Goal: Task Accomplishment & Management: Use online tool/utility

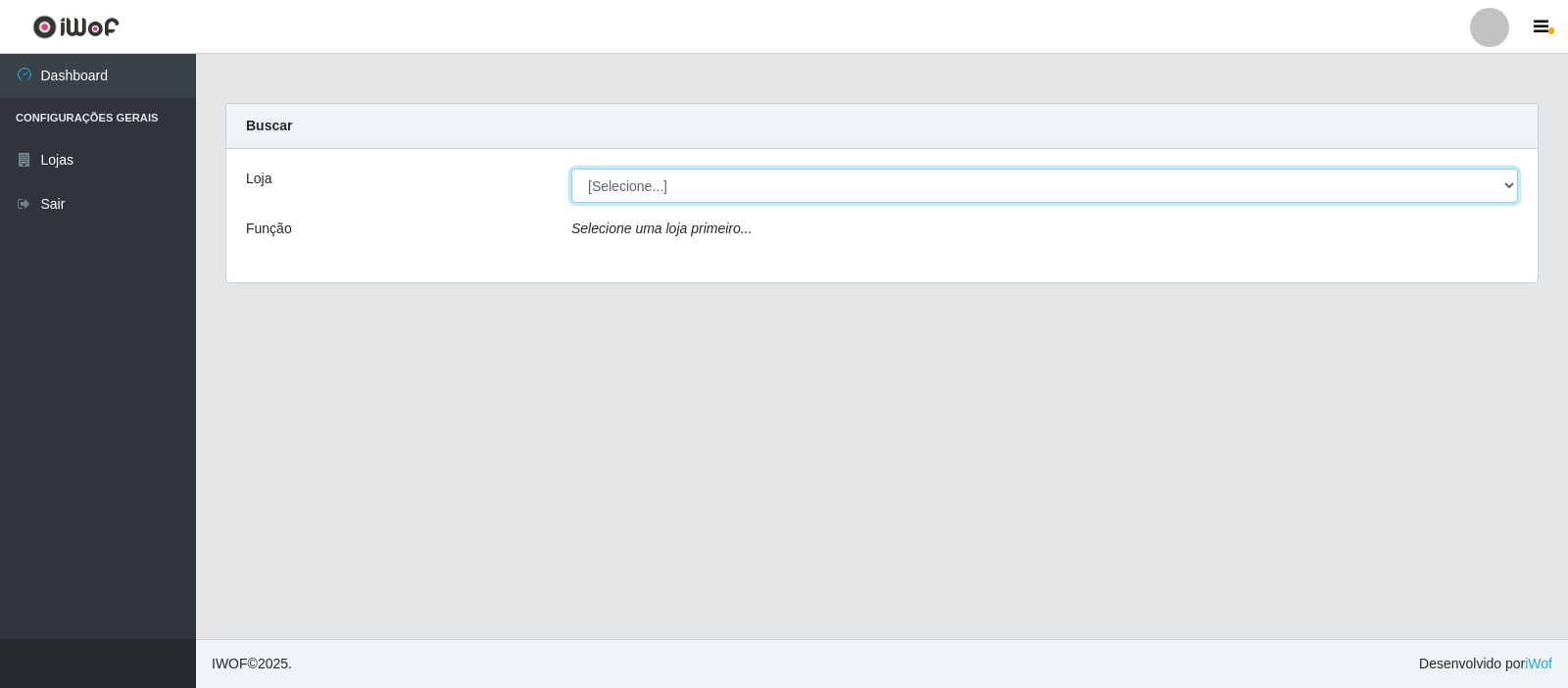
click at [1505, 190] on select "[Selecione...] Rede Compras Supermercados - LOJA 3" at bounding box center [1044, 186] width 946 height 35
select select "162"
click at [571, 169] on select "[Selecione...] Rede Compras Supermercados - LOJA 3" at bounding box center [1044, 186] width 946 height 35
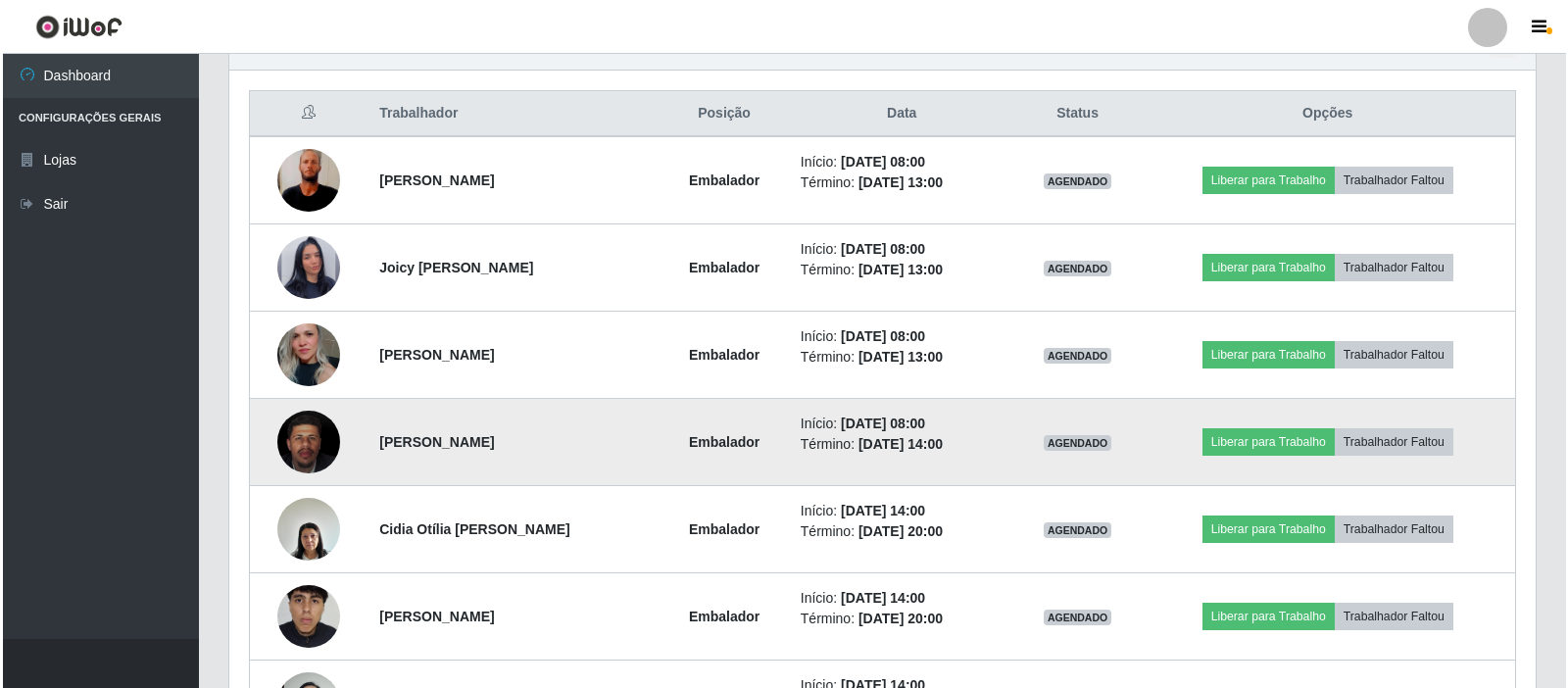
scroll to position [783, 0]
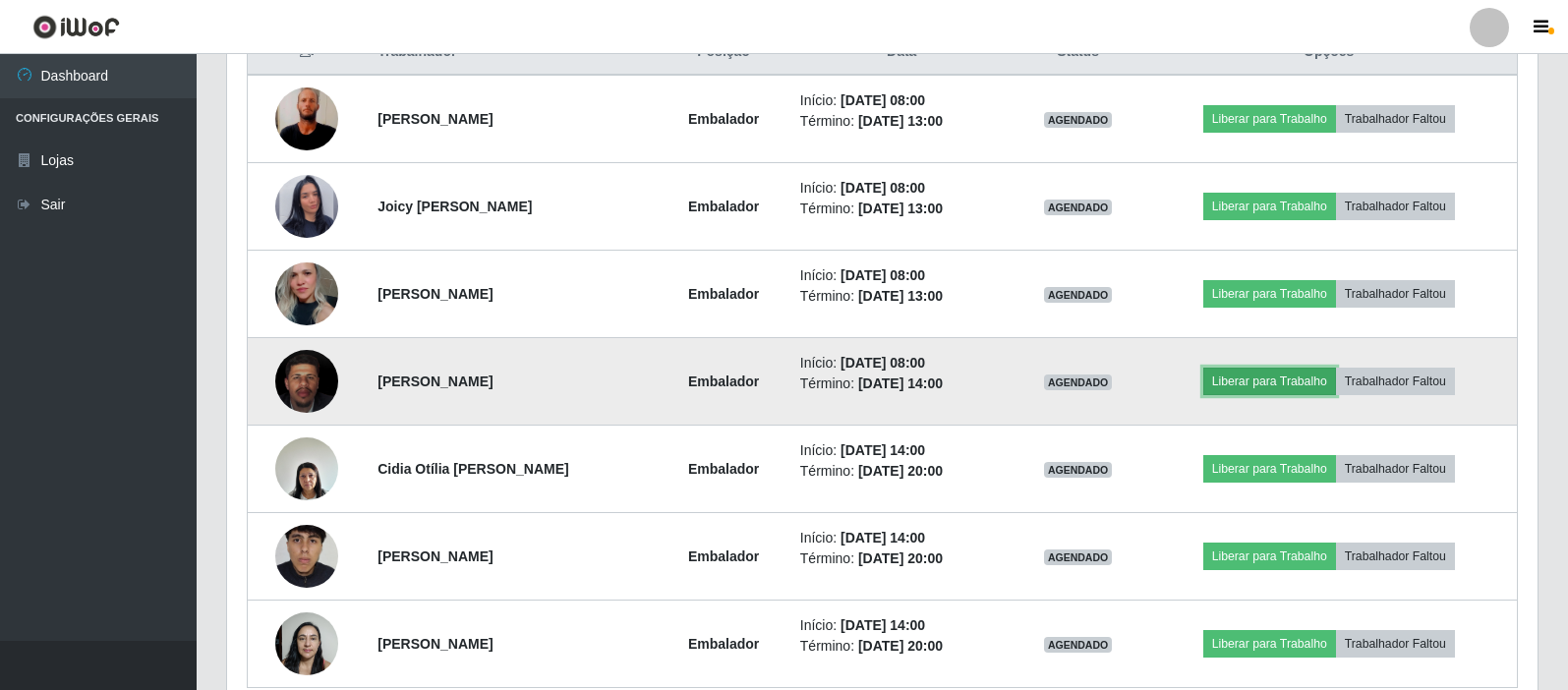
click at [1286, 379] on button "Liberar para Trabalho" at bounding box center [1269, 381] width 132 height 28
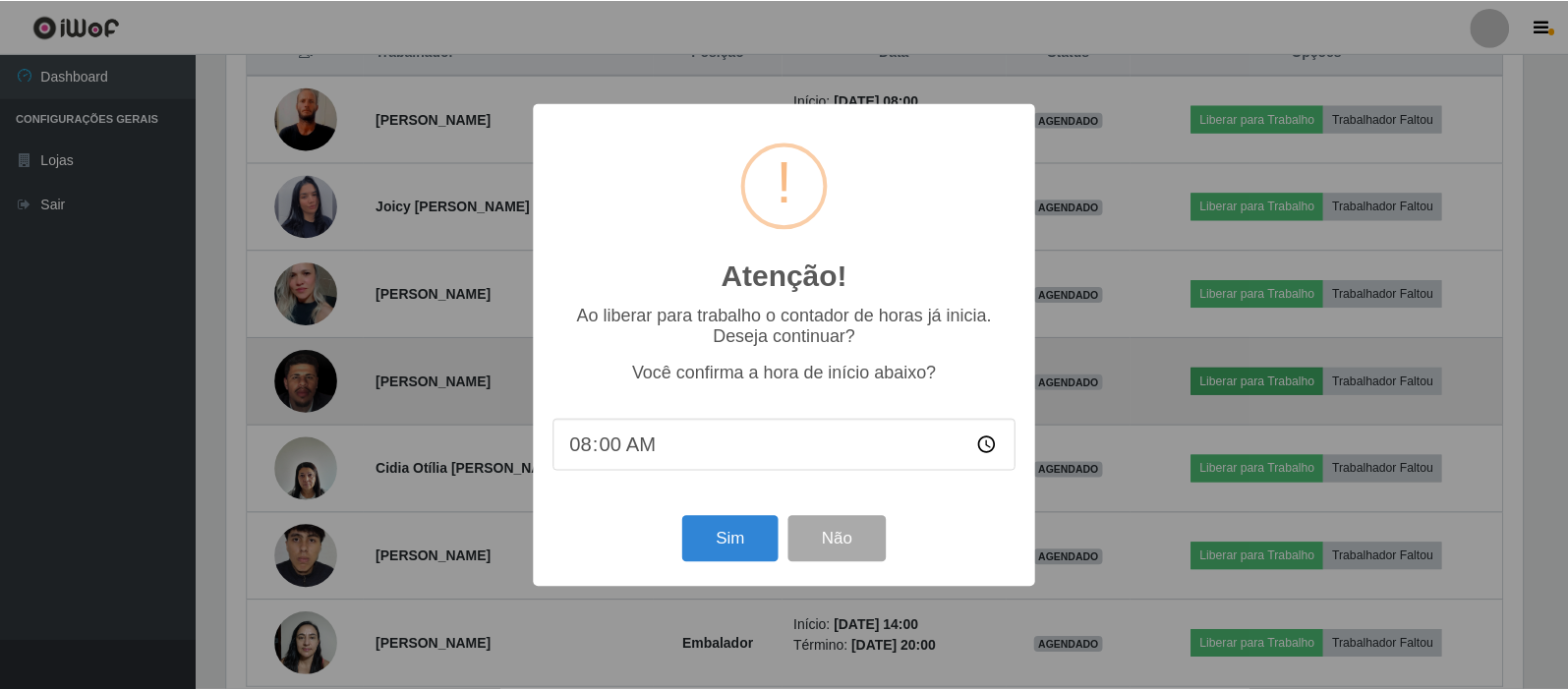
scroll to position [408, 1301]
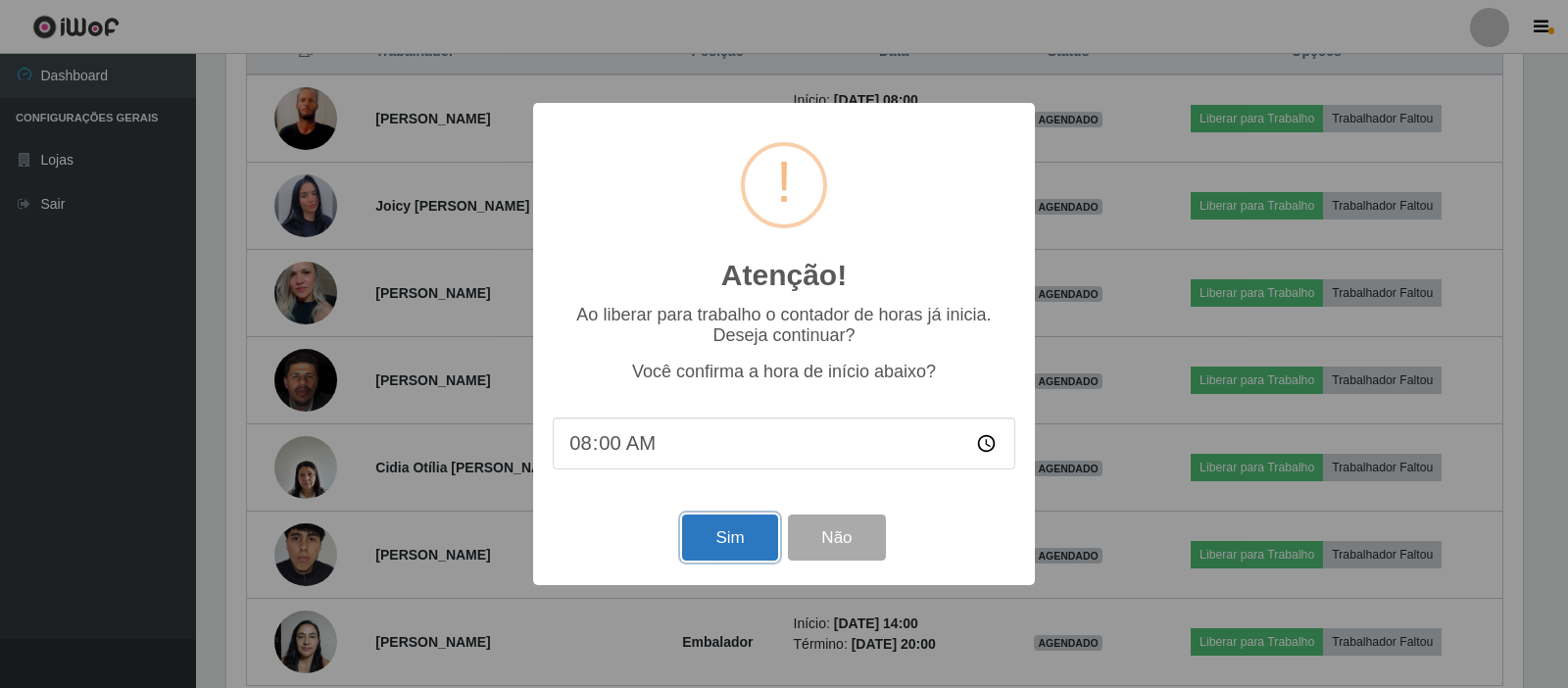
click at [759, 533] on button "Sim" at bounding box center [730, 537] width 95 height 46
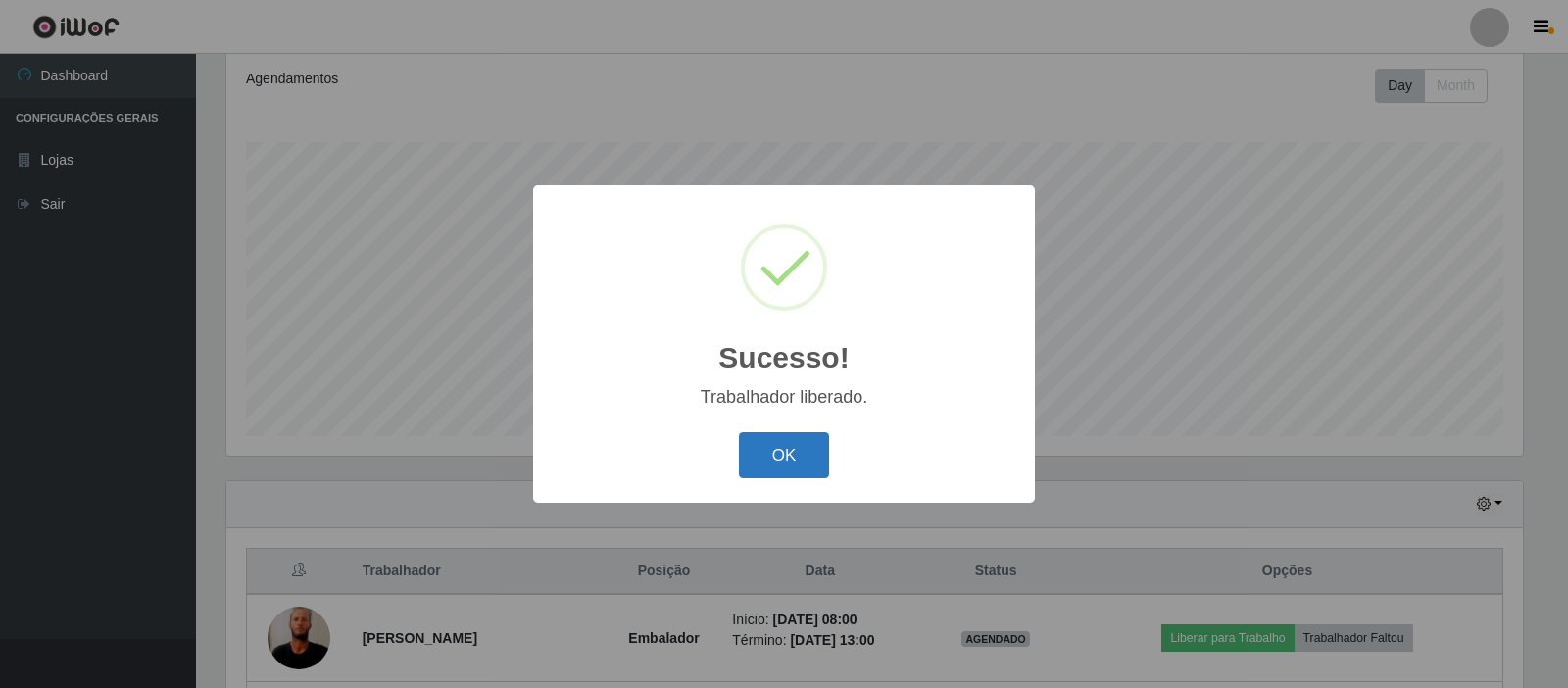
click at [779, 461] on button "OK" at bounding box center [784, 455] width 91 height 46
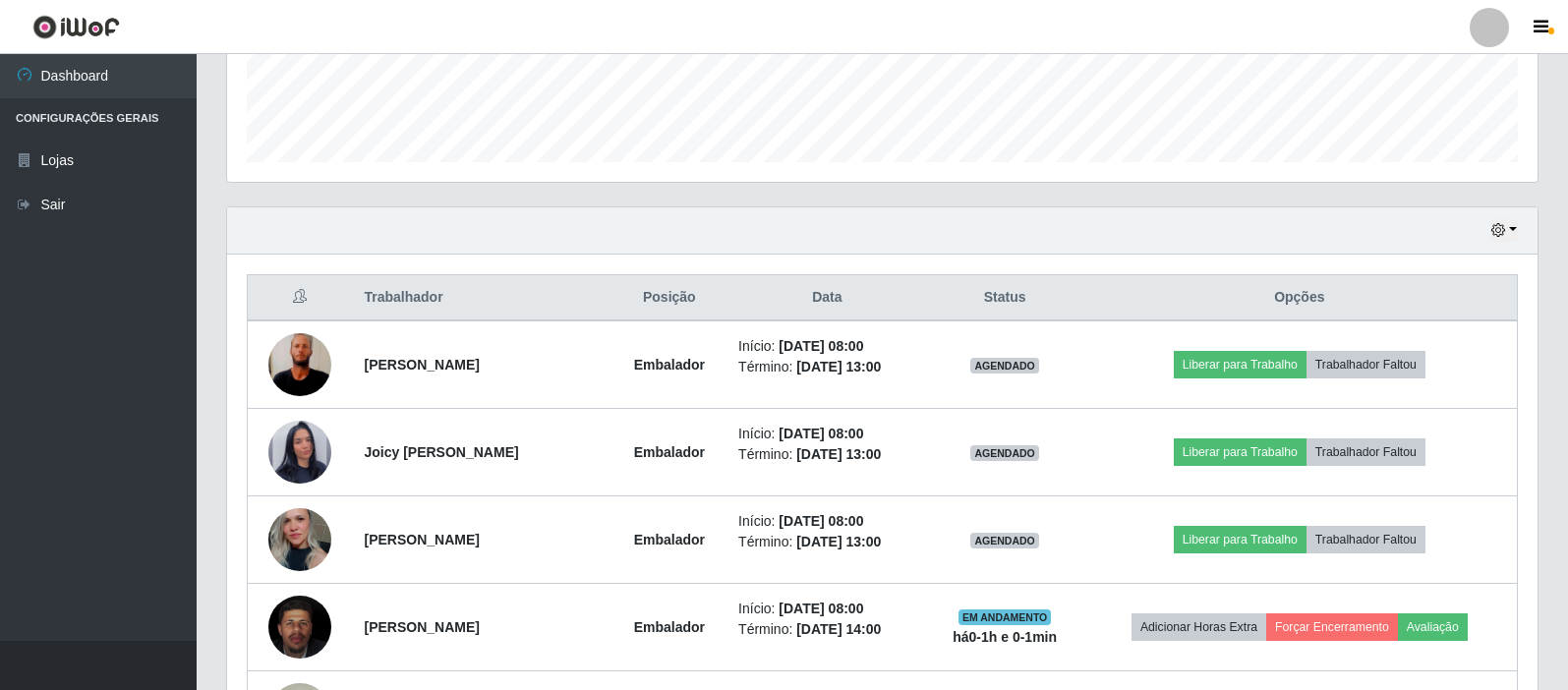
scroll to position [560, 0]
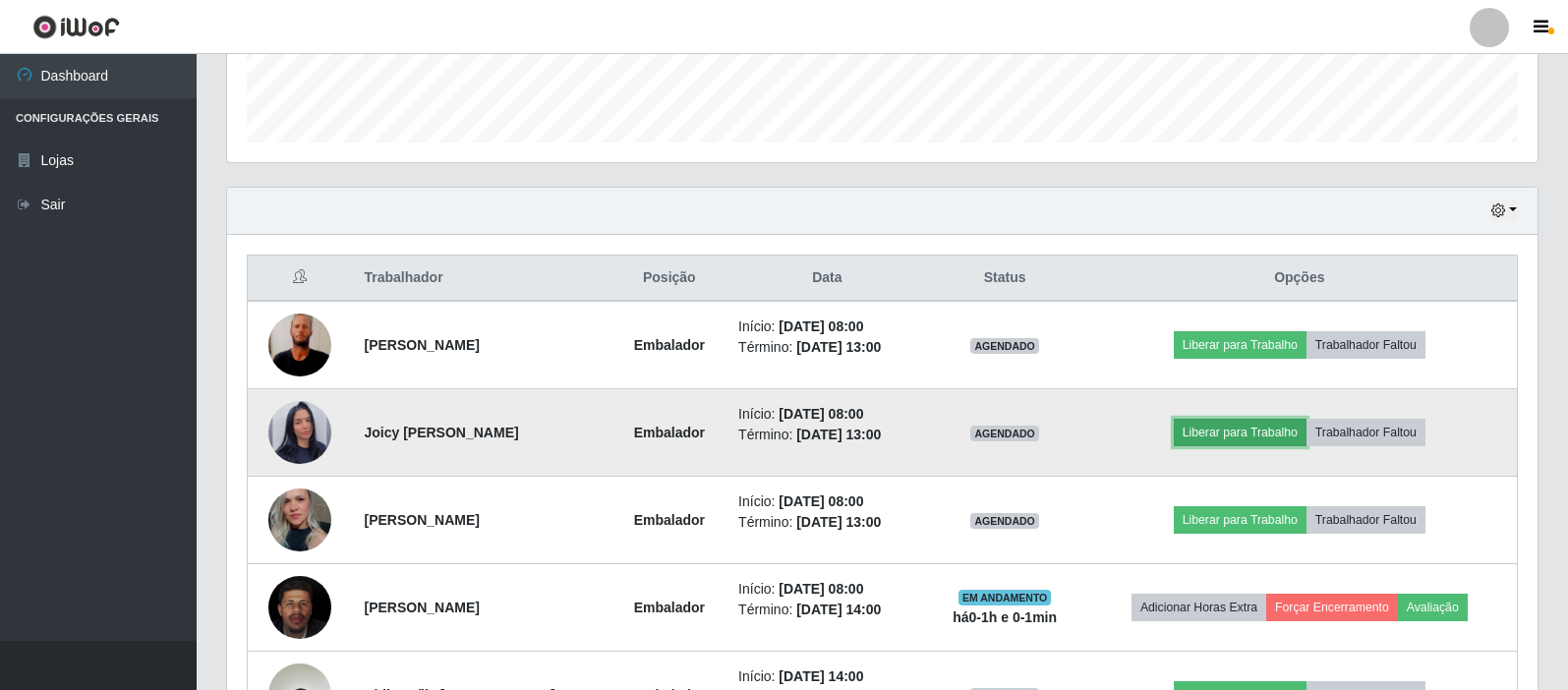
click at [1245, 430] on button "Liberar para Trabalho" at bounding box center [1239, 432] width 132 height 28
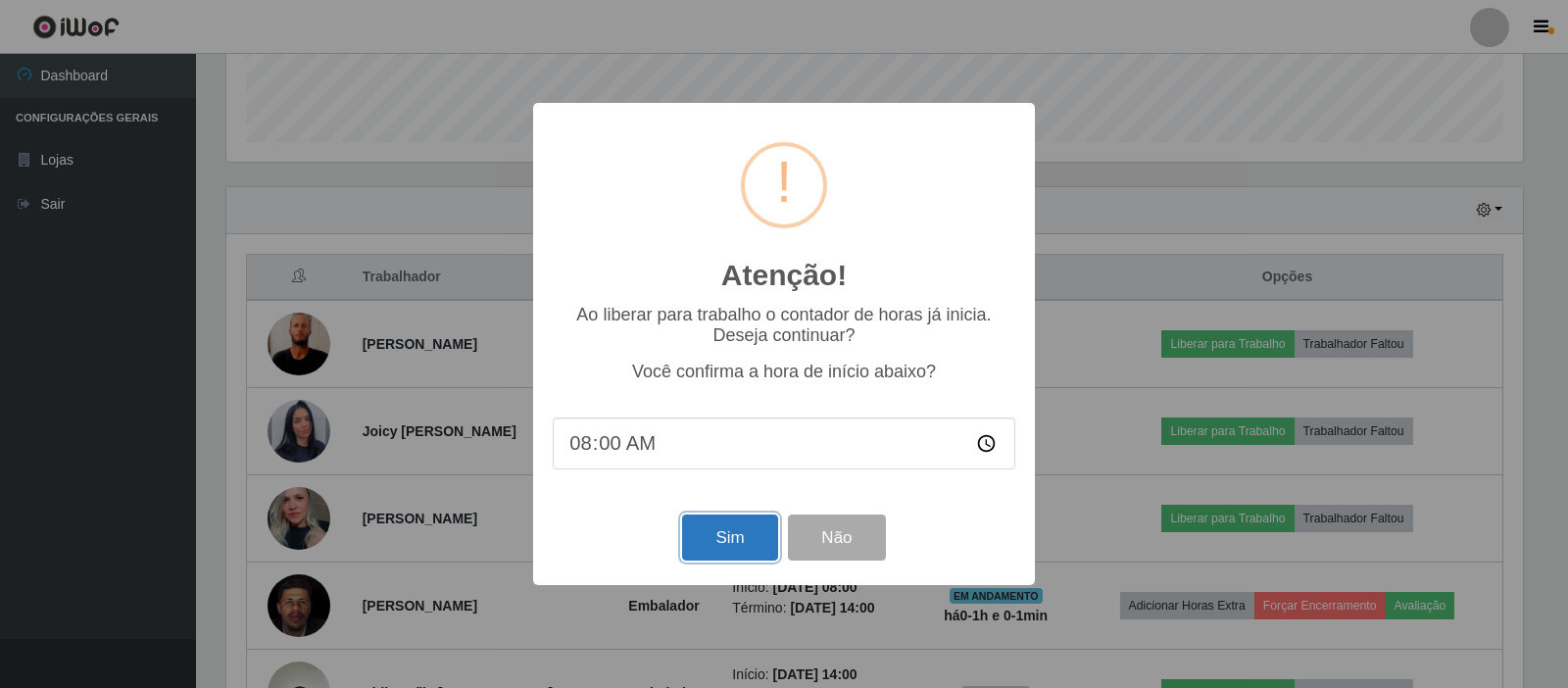
click at [744, 552] on button "Sim" at bounding box center [730, 537] width 95 height 46
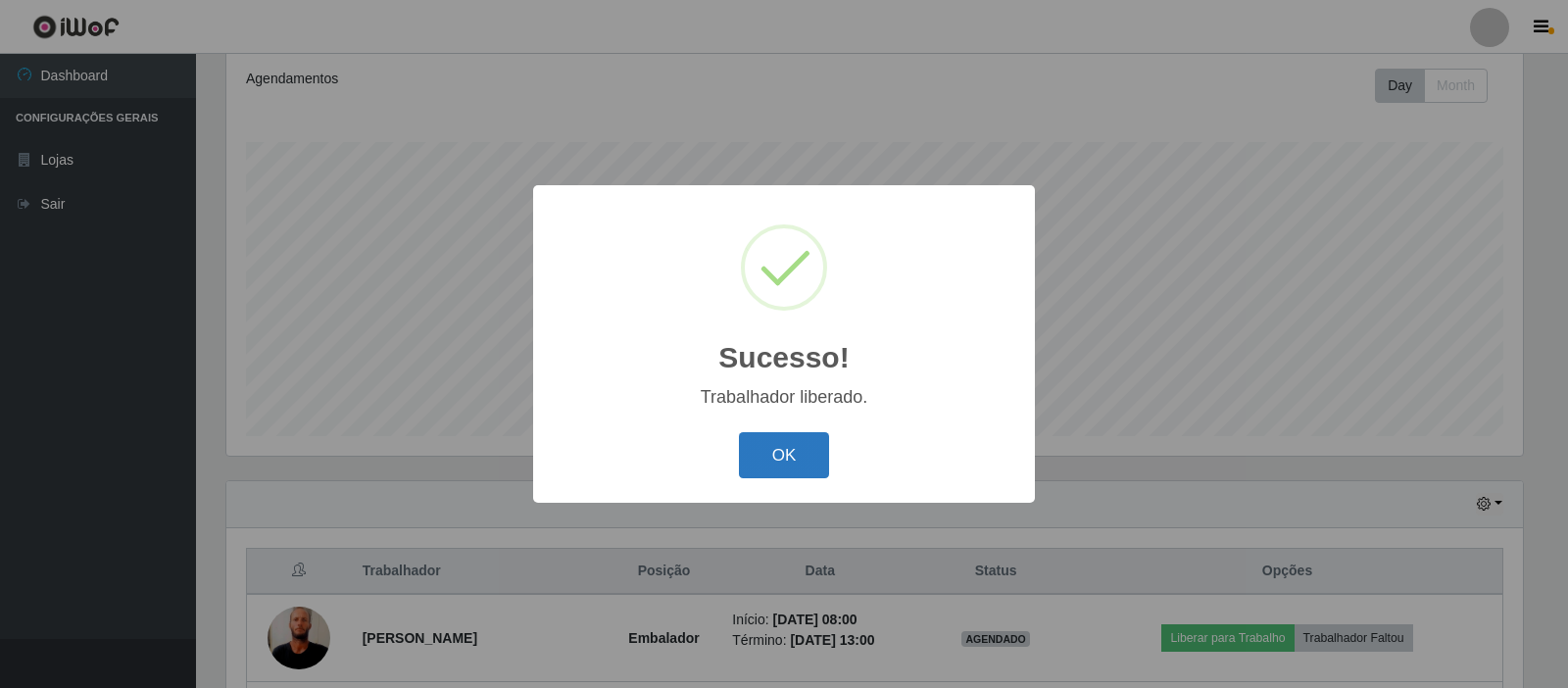
click at [784, 461] on button "OK" at bounding box center [784, 455] width 91 height 46
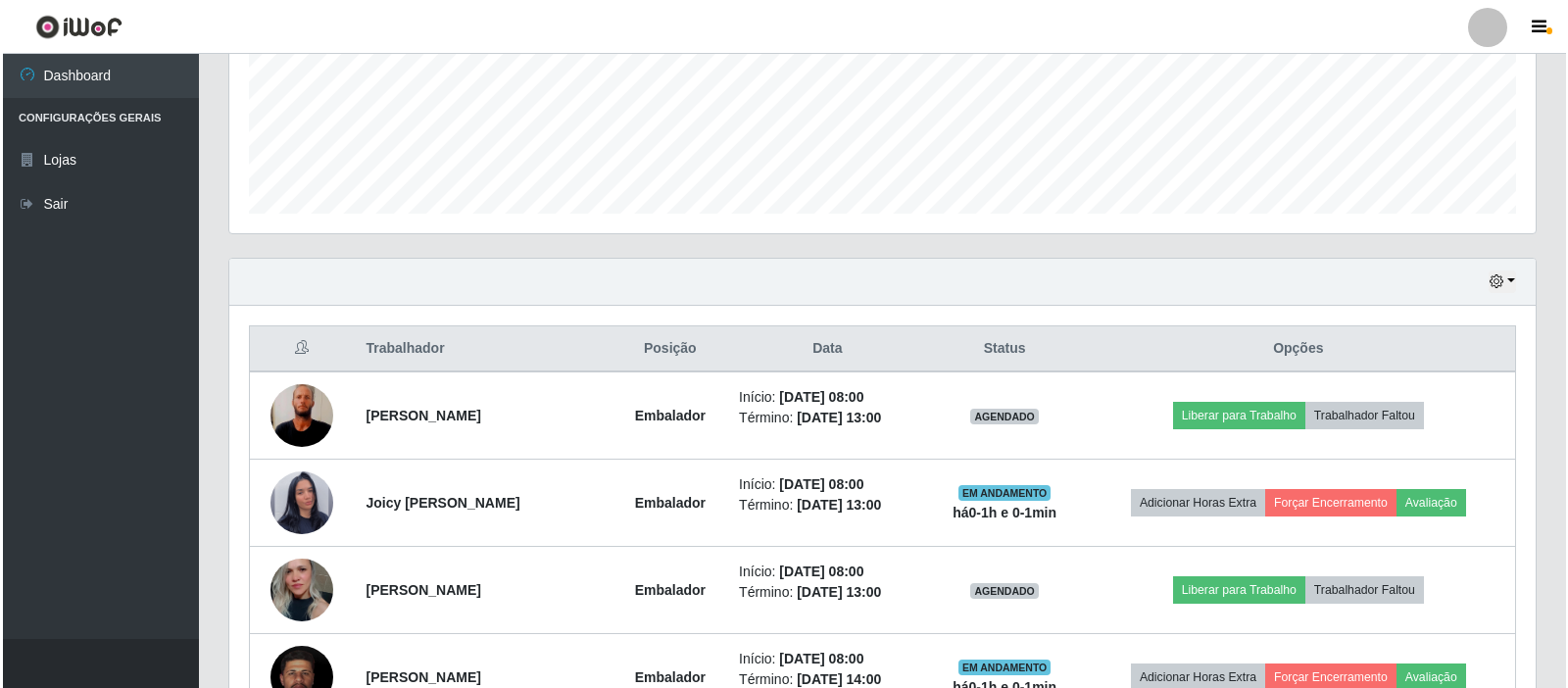
scroll to position [558, 0]
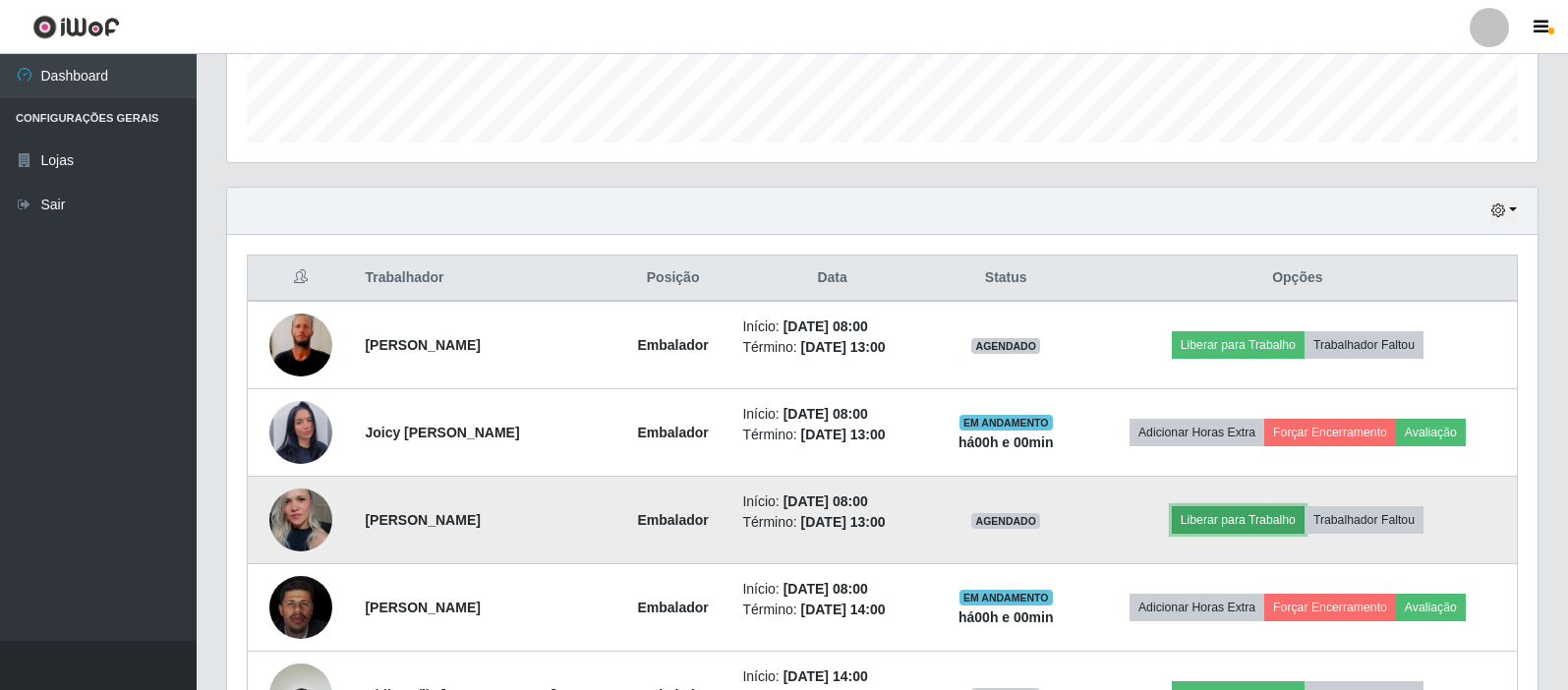
click at [1260, 521] on button "Liberar para Trabalho" at bounding box center [1237, 520] width 132 height 28
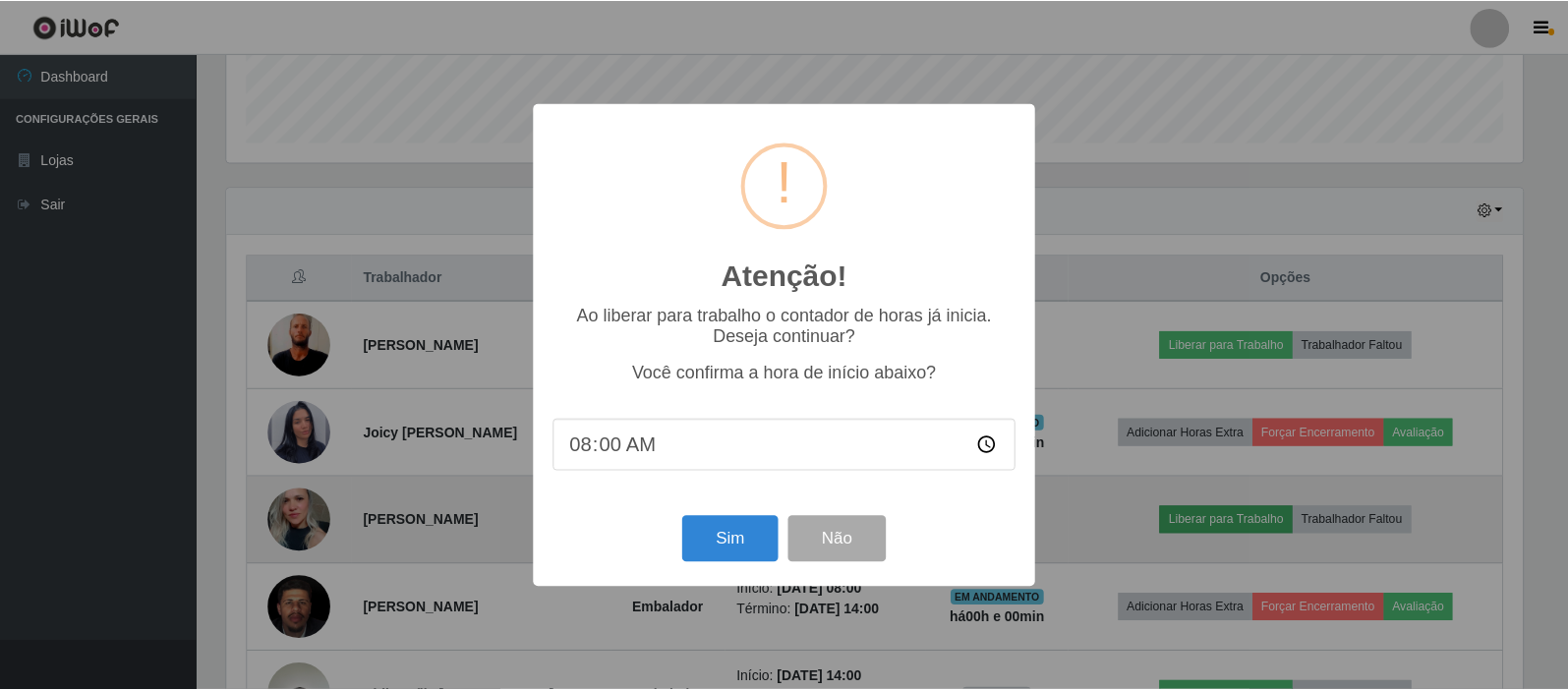
scroll to position [408, 1301]
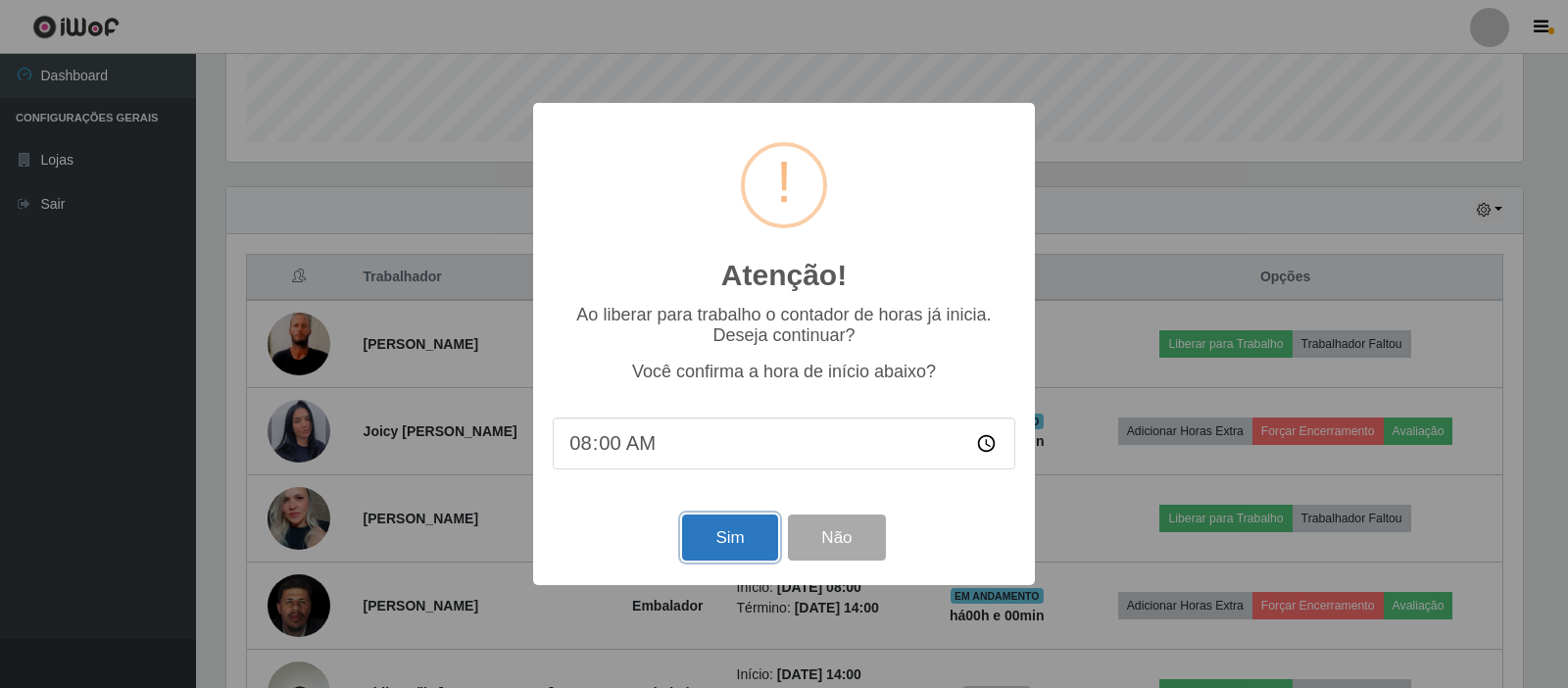
click at [740, 539] on button "Sim" at bounding box center [730, 537] width 95 height 46
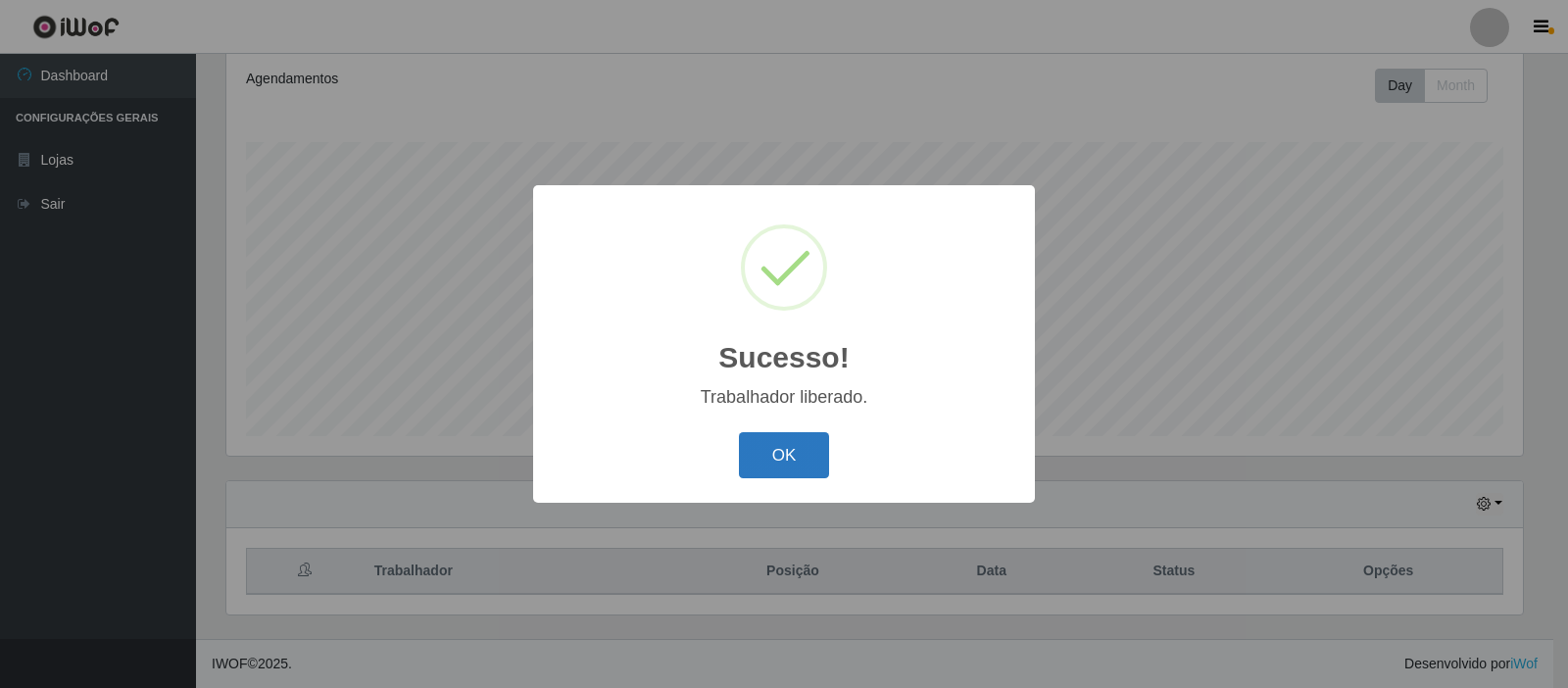
click at [782, 455] on button "OK" at bounding box center [784, 455] width 91 height 46
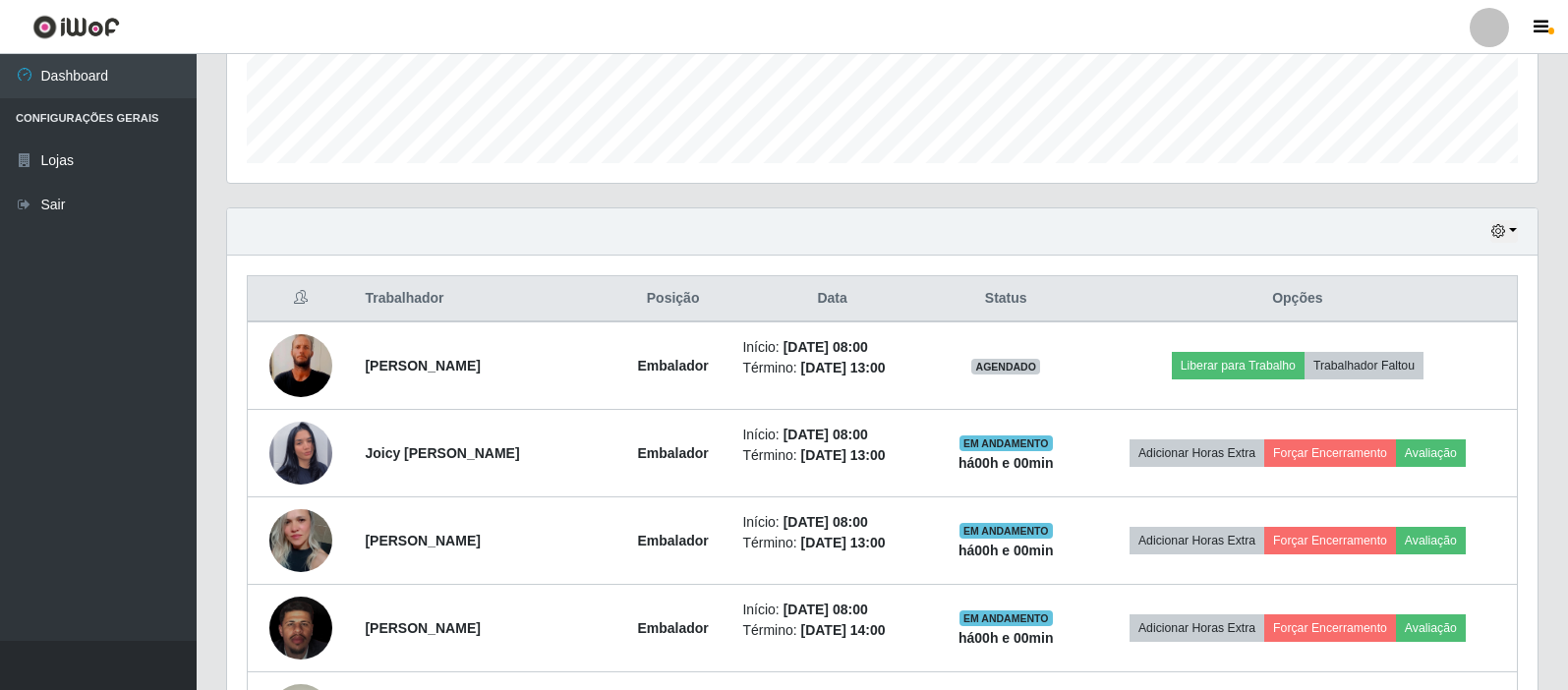
scroll to position [560, 0]
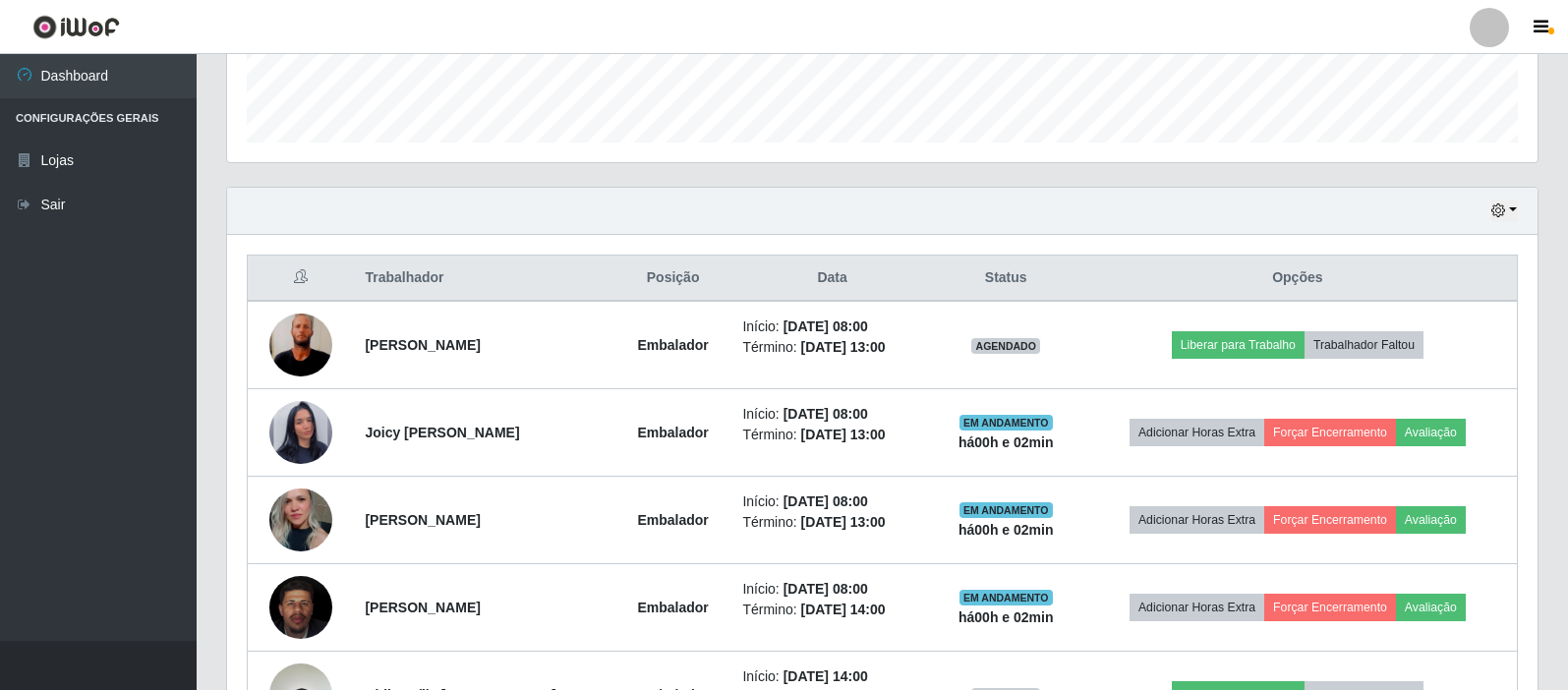
click at [1396, 12] on header "Perfil Alterar Senha Sair" at bounding box center [784, 27] width 1568 height 54
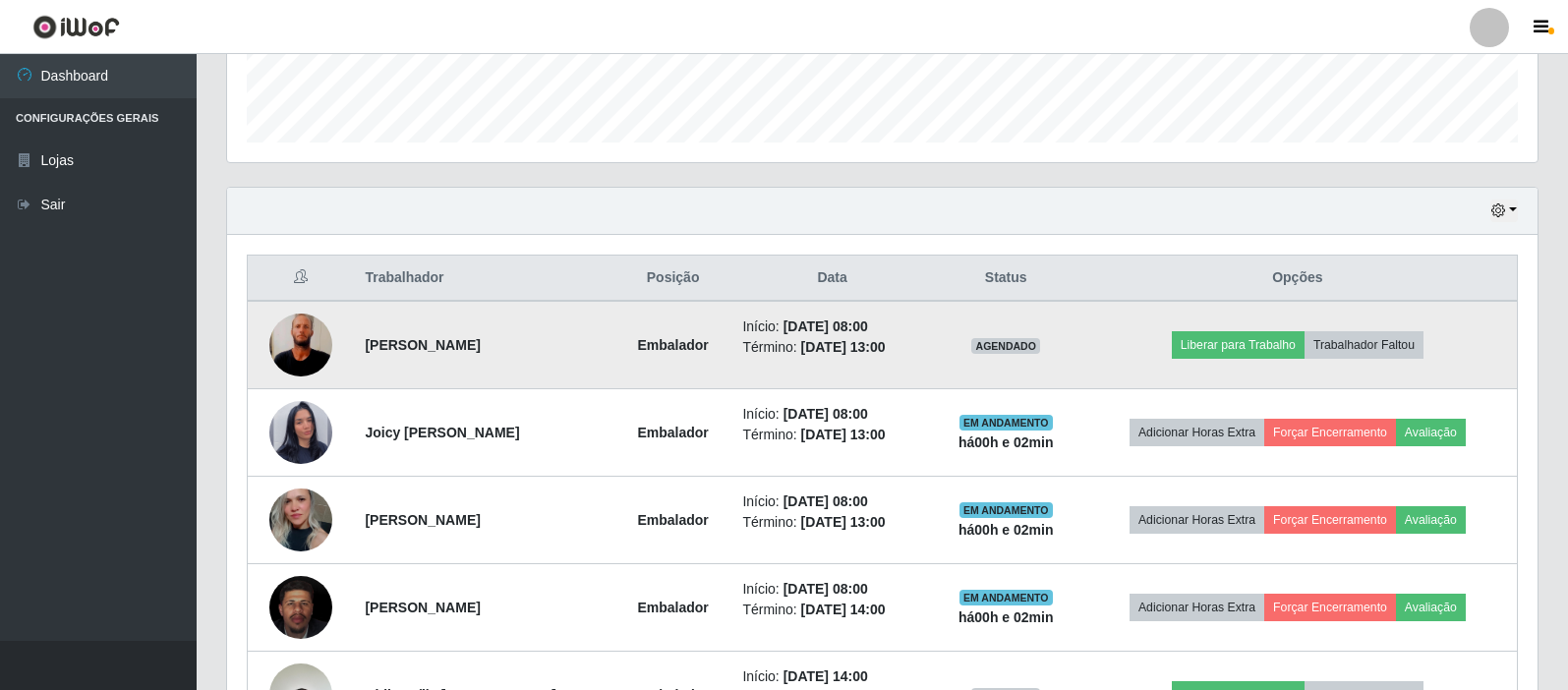
click at [295, 345] on img at bounding box center [300, 345] width 63 height 139
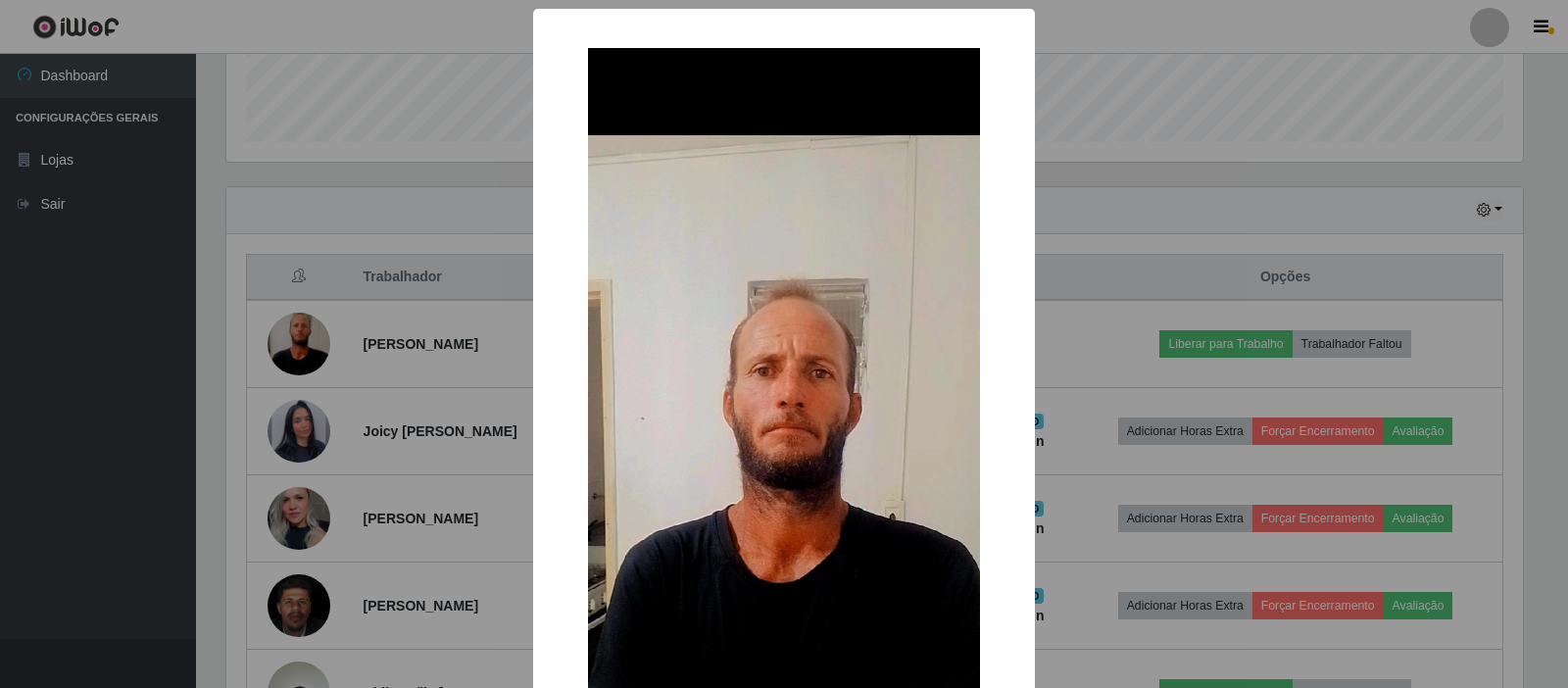
click at [141, 411] on div "× OK Cancel" at bounding box center [784, 344] width 1568 height 688
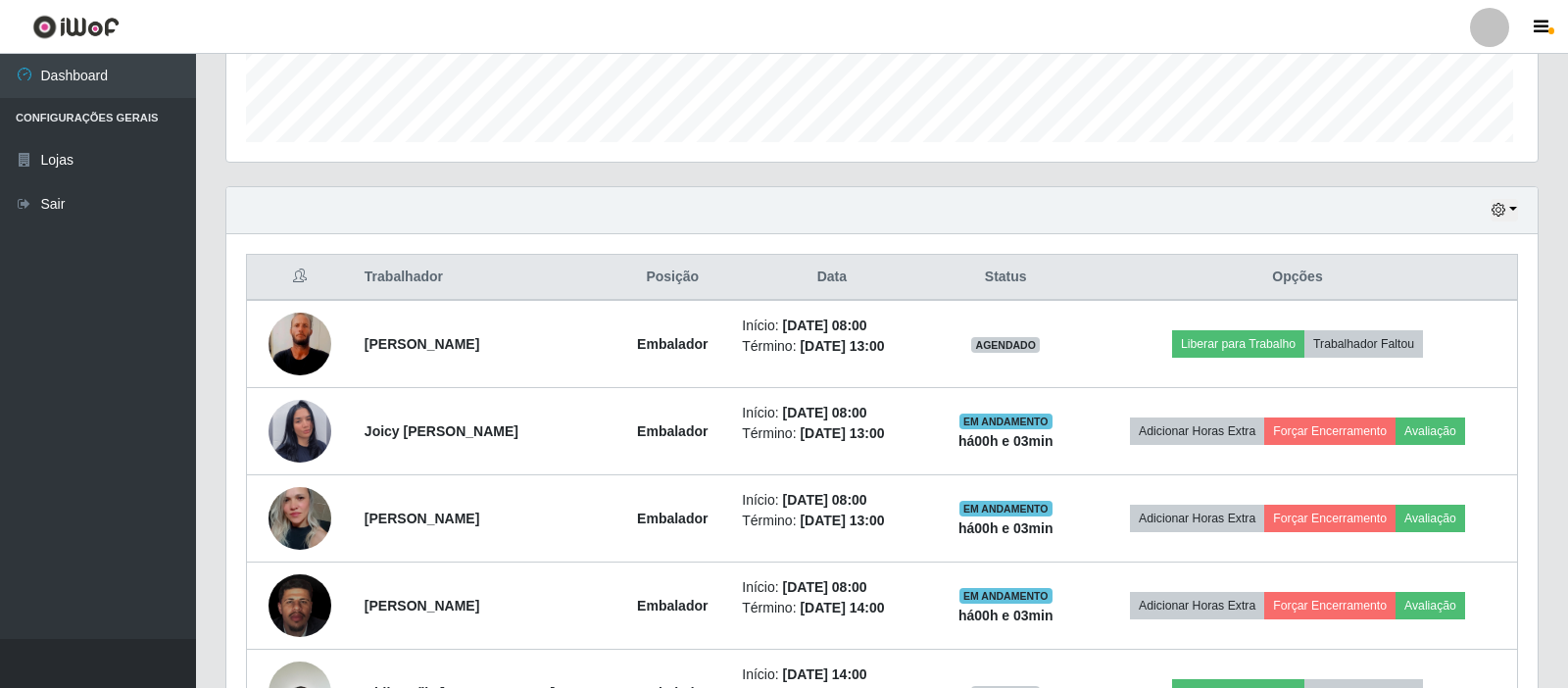
scroll to position [407, 1306]
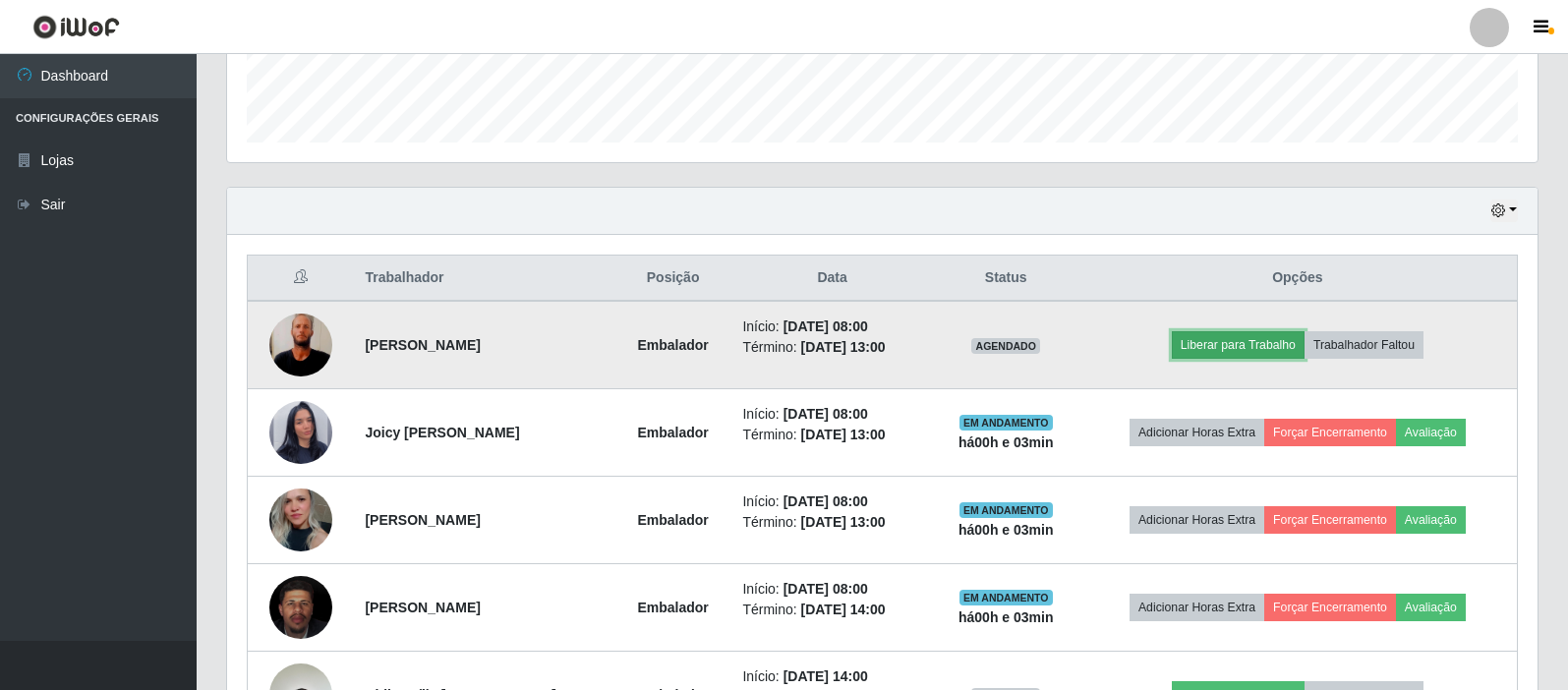
click at [1243, 347] on button "Liberar para Trabalho" at bounding box center [1237, 345] width 132 height 28
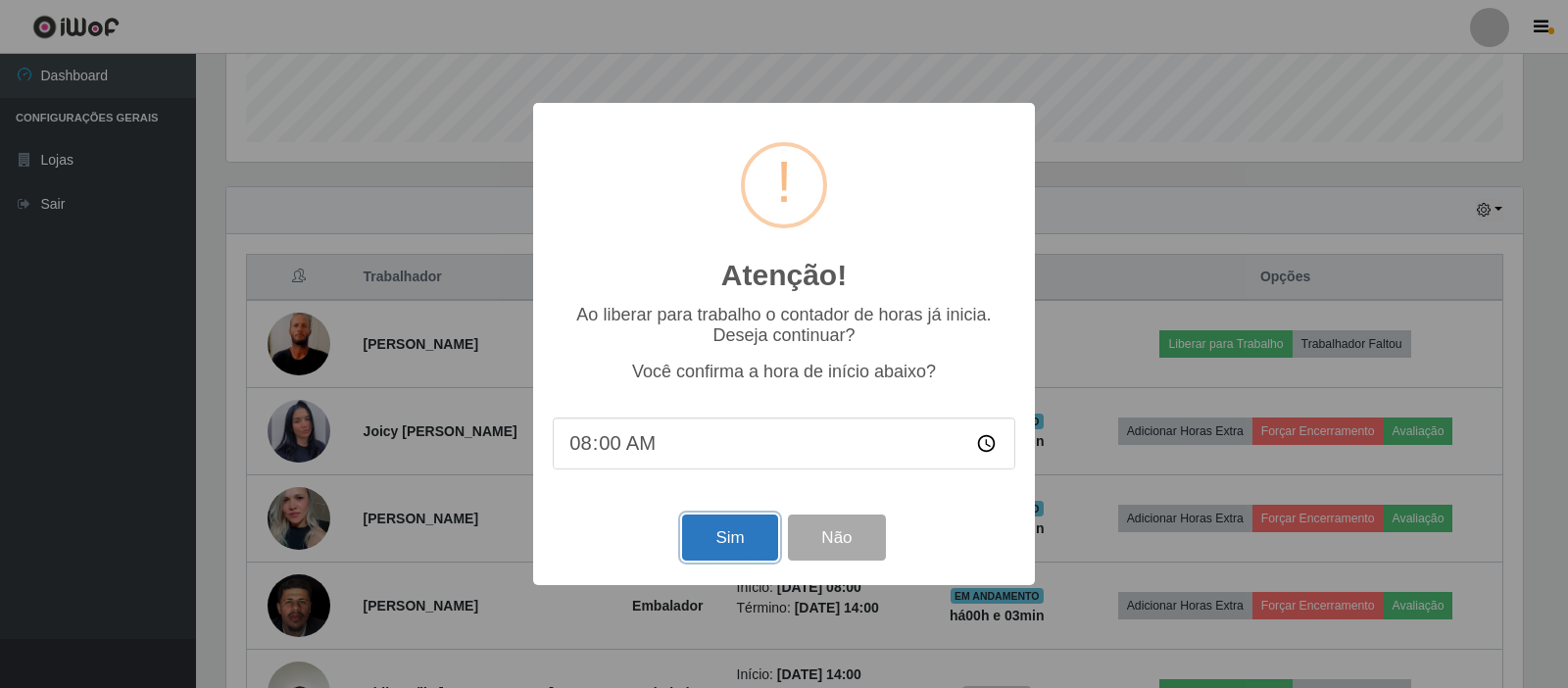
click at [721, 536] on button "Sim" at bounding box center [730, 537] width 95 height 46
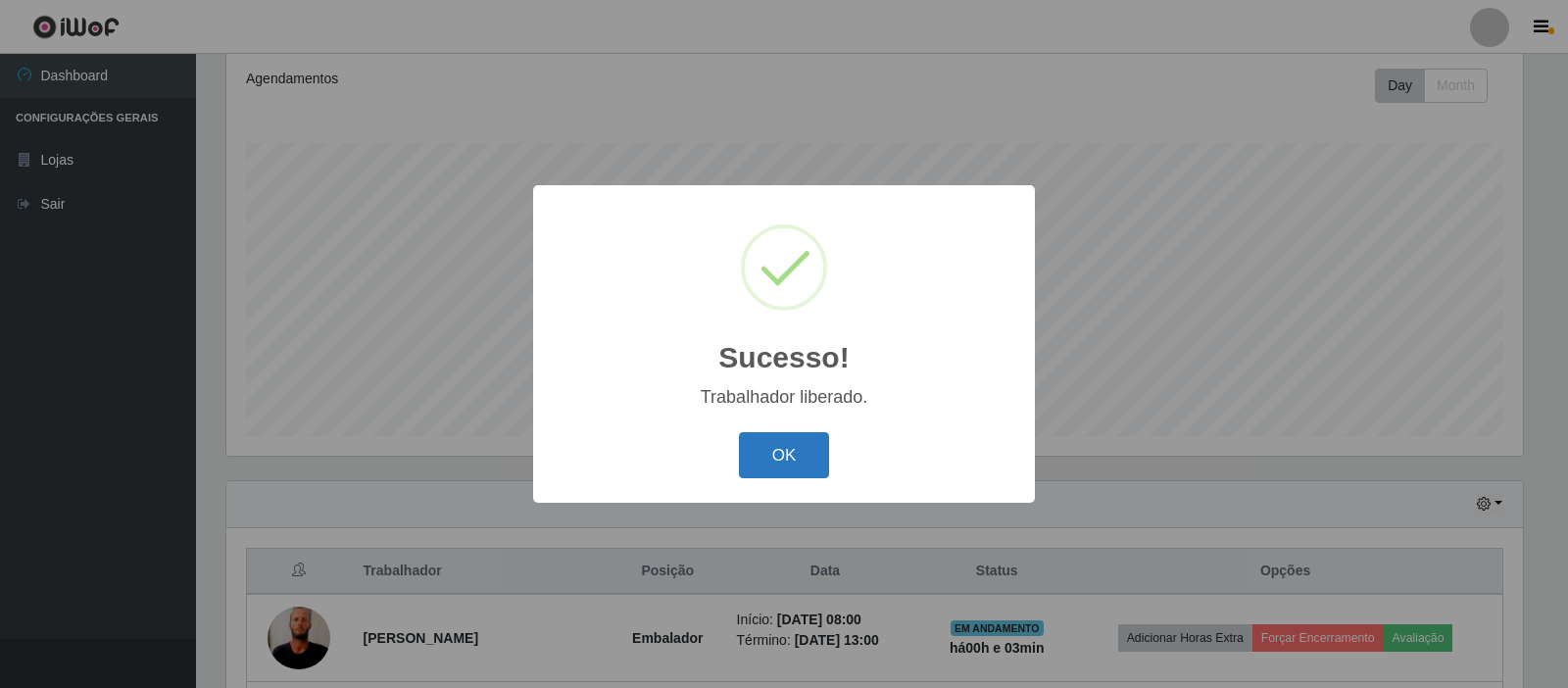
click at [792, 459] on button "OK" at bounding box center [784, 455] width 91 height 46
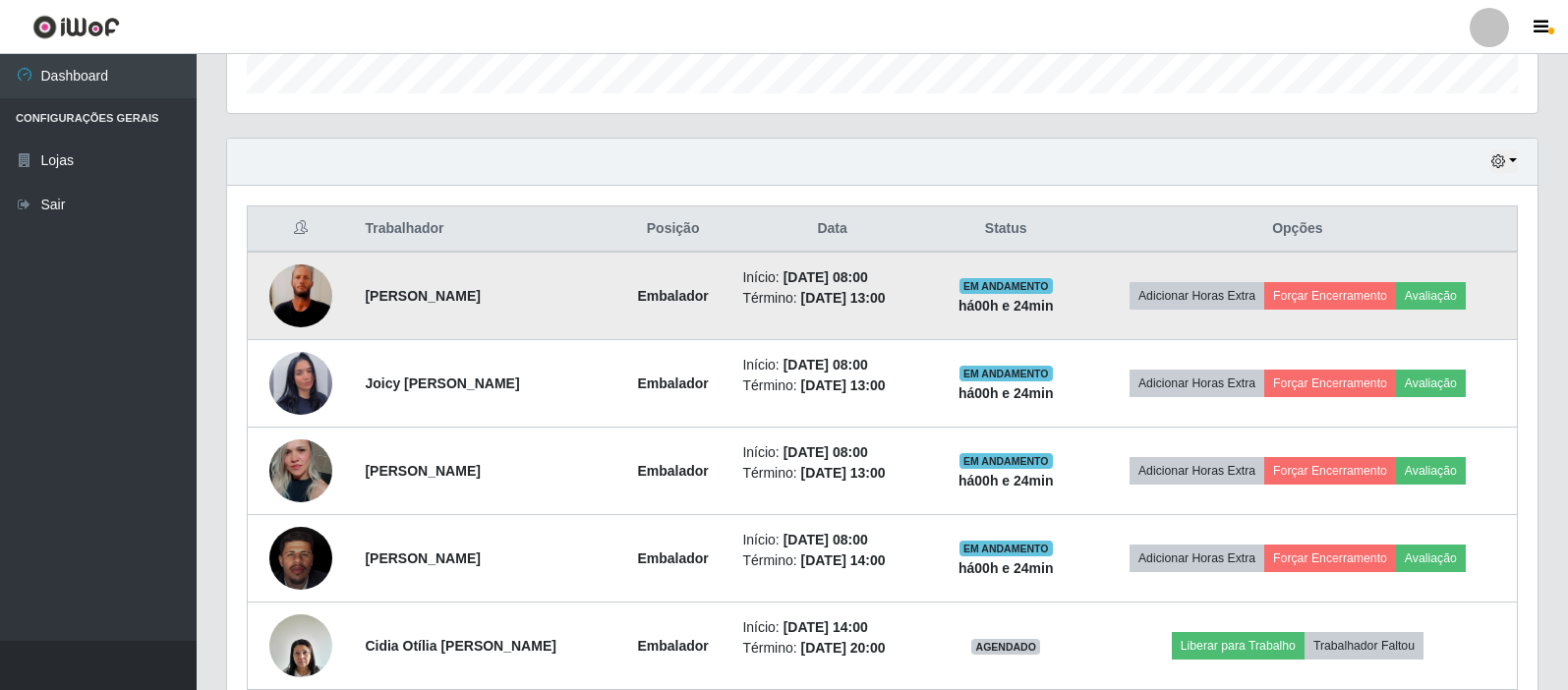
scroll to position [658, 0]
